Goal: Entertainment & Leisure: Consume media (video, audio)

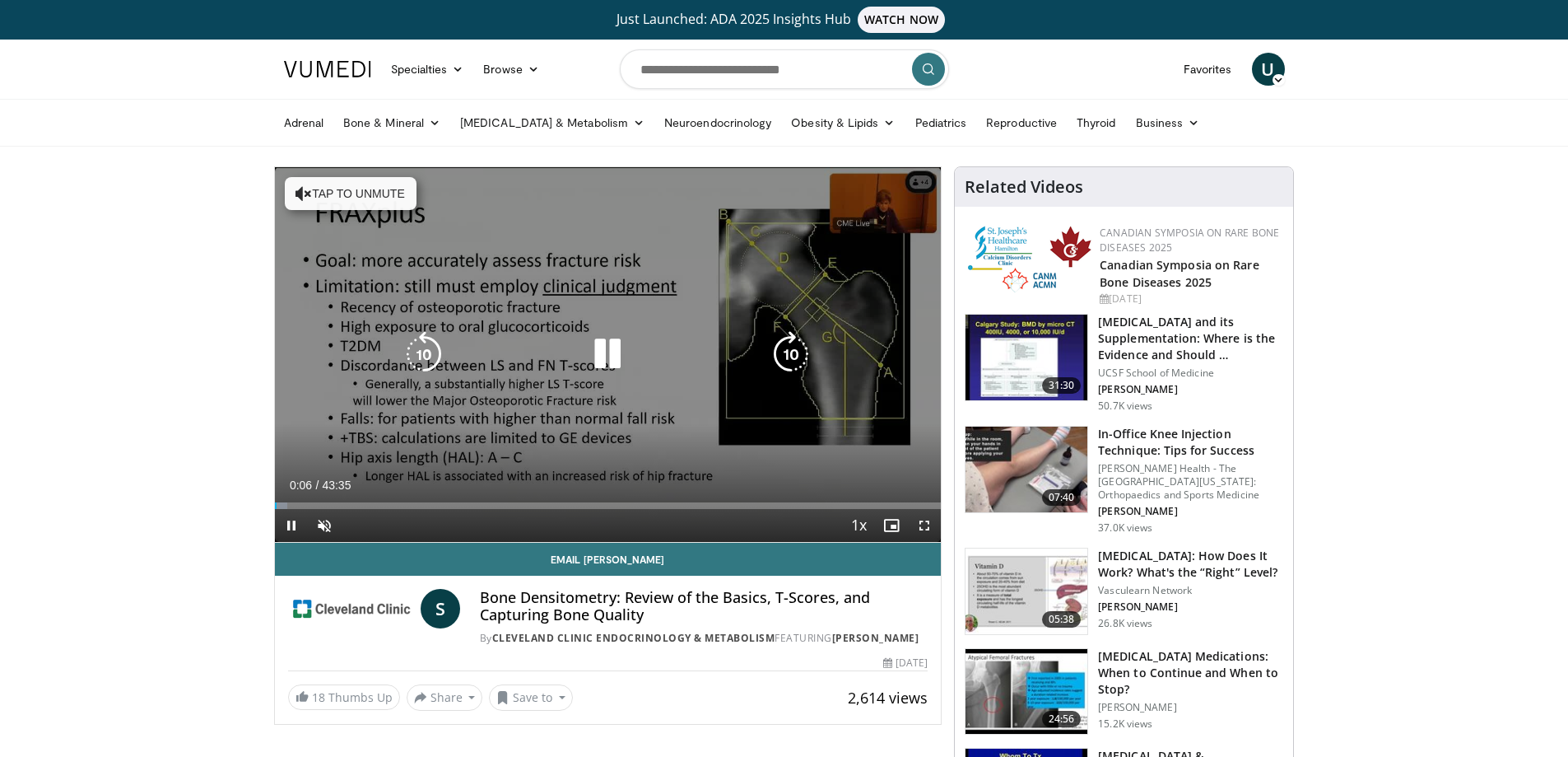
click at [605, 350] on icon "Video Player" at bounding box center [607, 354] width 46 height 46
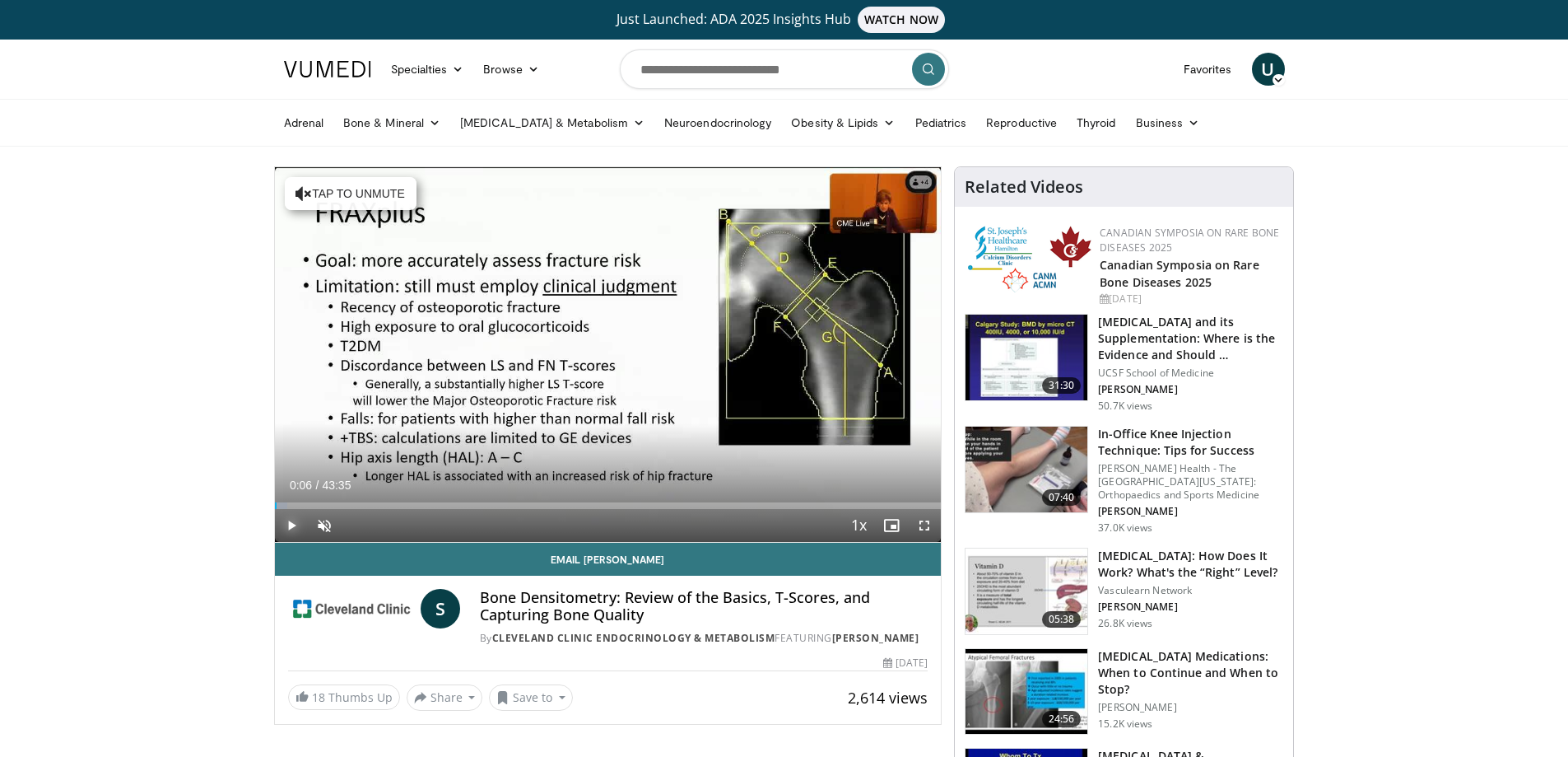
click at [287, 523] on span "Video Player" at bounding box center [291, 525] width 33 height 33
click at [318, 521] on span "Video Player" at bounding box center [324, 525] width 33 height 33
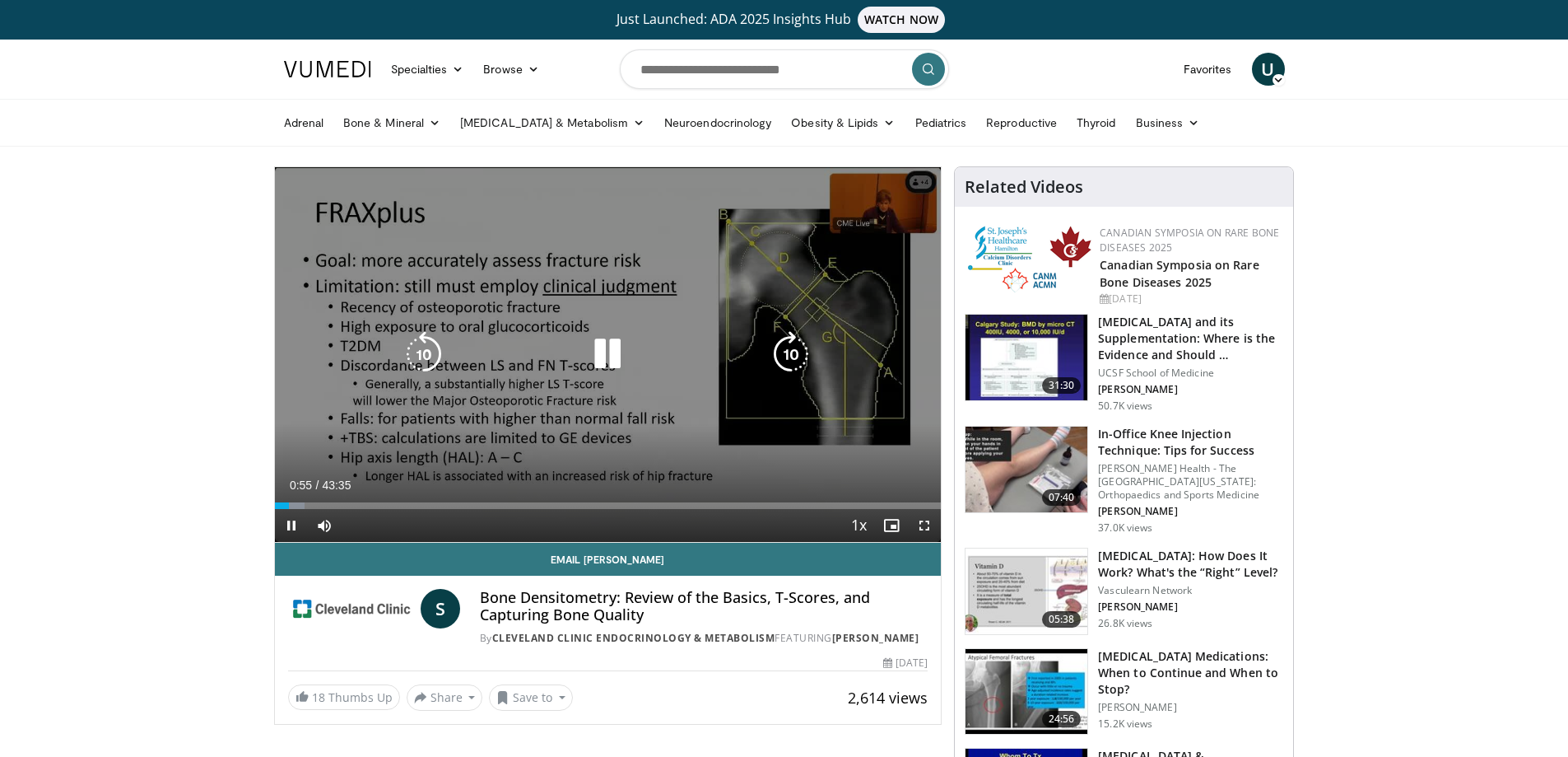
click at [601, 354] on icon "Video Player" at bounding box center [607, 354] width 46 height 46
